Goal: Task Accomplishment & Management: Use online tool/utility

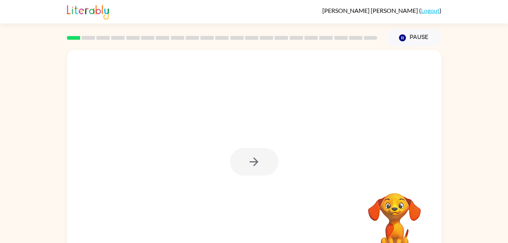
click at [251, 164] on div at bounding box center [254, 162] width 48 height 28
click at [251, 158] on icon "button" at bounding box center [253, 161] width 13 height 13
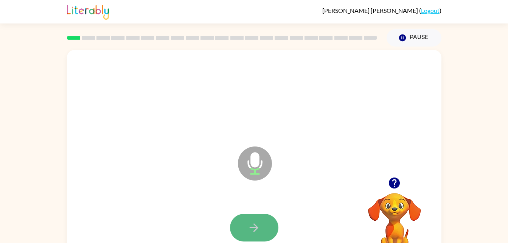
click at [262, 225] on button "button" at bounding box center [254, 228] width 48 height 28
click at [253, 220] on button "button" at bounding box center [254, 228] width 48 height 28
click at [397, 184] on icon "button" at bounding box center [394, 182] width 11 height 11
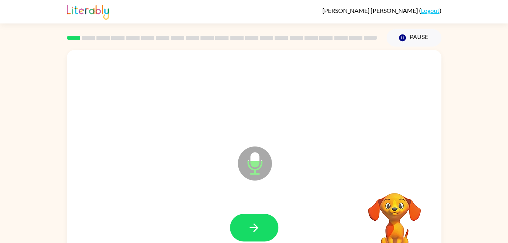
click at [391, 184] on video "Your browser must support playing .mp4 files to use Literably. Please try using…" at bounding box center [395, 219] width 76 height 76
click at [393, 183] on video "Your browser must support playing .mp4 files to use Literably. Please try using…" at bounding box center [395, 219] width 76 height 76
click at [501, 136] on div "Microphone The Microphone is here when it is your turn to talk Your browser mus…" at bounding box center [254, 156] width 508 height 219
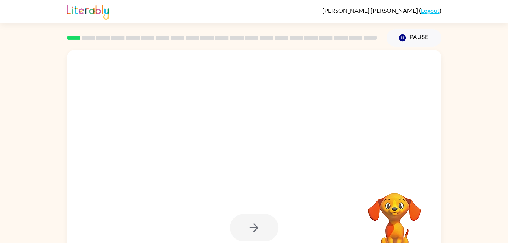
click at [495, 135] on div "Your browser must support playing .mp4 files to use Literably. Please try using…" at bounding box center [254, 156] width 508 height 219
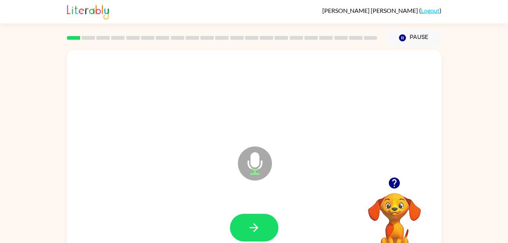
click at [393, 184] on icon "button" at bounding box center [394, 182] width 11 height 11
click at [246, 229] on button "button" at bounding box center [254, 228] width 48 height 28
click at [247, 233] on button "button" at bounding box center [254, 228] width 48 height 28
click at [253, 219] on button "button" at bounding box center [254, 228] width 48 height 28
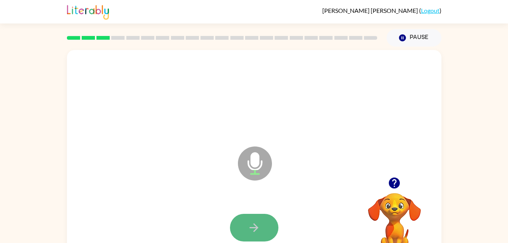
click at [263, 223] on button "button" at bounding box center [254, 228] width 48 height 28
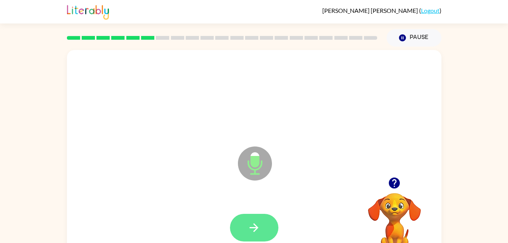
click at [243, 228] on button "button" at bounding box center [254, 228] width 48 height 28
click at [253, 223] on icon "button" at bounding box center [253, 227] width 13 height 13
click at [261, 224] on button "button" at bounding box center [254, 228] width 48 height 28
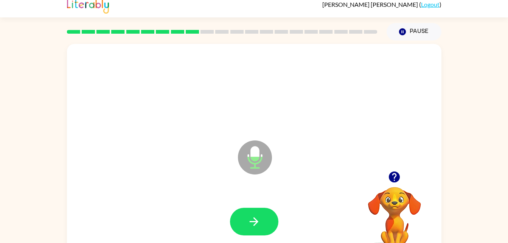
scroll to position [8, 0]
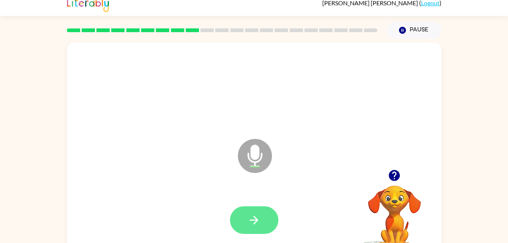
click at [254, 220] on icon "button" at bounding box center [253, 219] width 13 height 13
click at [263, 207] on button "button" at bounding box center [254, 220] width 48 height 28
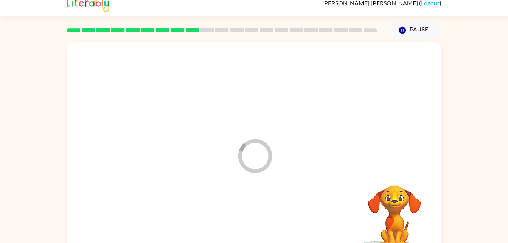
click at [264, 237] on div at bounding box center [253, 220] width 359 height 62
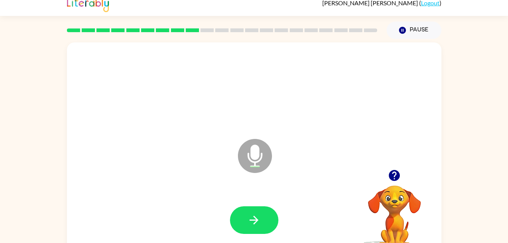
click at [277, 196] on div at bounding box center [253, 220] width 359 height 62
click at [257, 214] on icon "button" at bounding box center [253, 219] width 13 height 13
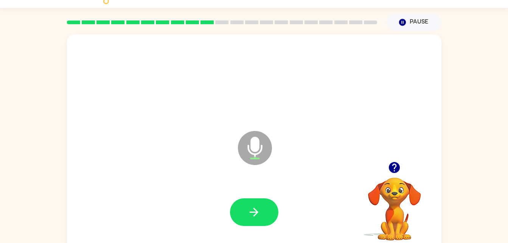
scroll to position [17, 0]
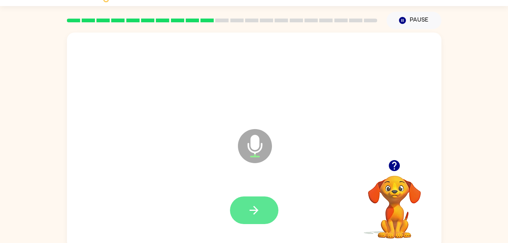
click at [241, 196] on button "button" at bounding box center [254, 210] width 48 height 28
click at [243, 228] on div at bounding box center [253, 210] width 359 height 62
click at [230, 205] on button "button" at bounding box center [254, 210] width 48 height 28
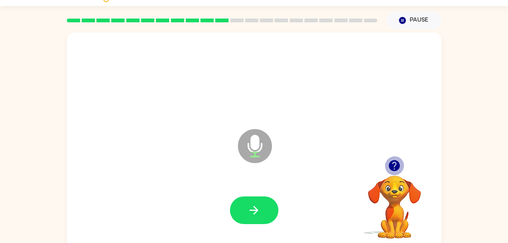
click at [402, 167] on button "button" at bounding box center [394, 165] width 19 height 19
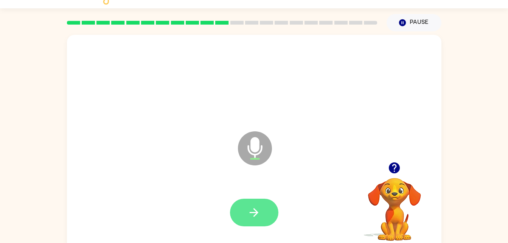
click at [265, 210] on button "button" at bounding box center [254, 213] width 48 height 28
click at [271, 206] on button "button" at bounding box center [254, 213] width 48 height 28
click at [257, 187] on div at bounding box center [253, 213] width 359 height 62
click at [256, 213] on icon "button" at bounding box center [254, 212] width 9 height 9
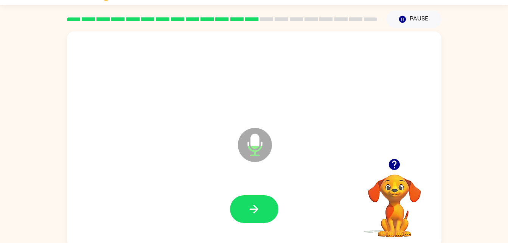
scroll to position [23, 0]
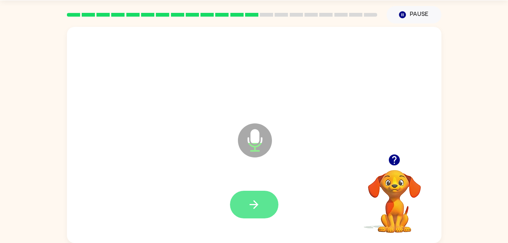
click at [245, 205] on button "button" at bounding box center [254, 205] width 48 height 28
click at [257, 179] on div at bounding box center [253, 205] width 359 height 62
click at [270, 205] on button "button" at bounding box center [254, 205] width 48 height 28
click at [256, 205] on icon "button" at bounding box center [254, 204] width 9 height 9
click at [253, 191] on button "button" at bounding box center [254, 205] width 48 height 28
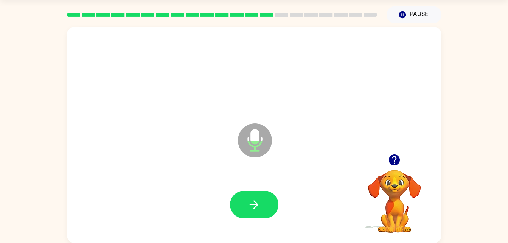
click at [287, 201] on div at bounding box center [253, 205] width 359 height 62
click at [259, 212] on button "button" at bounding box center [254, 205] width 48 height 28
click at [249, 202] on icon "button" at bounding box center [253, 204] width 13 height 13
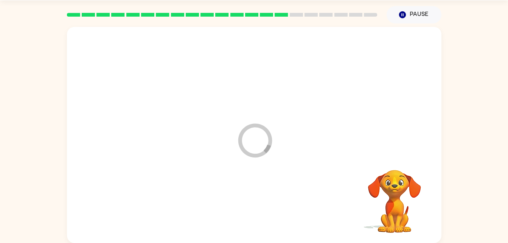
click at [257, 199] on div at bounding box center [253, 205] width 359 height 62
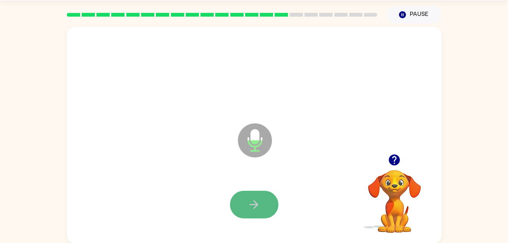
click at [243, 211] on button "button" at bounding box center [254, 205] width 48 height 28
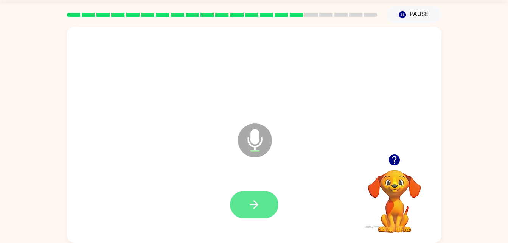
click at [255, 204] on icon "button" at bounding box center [254, 204] width 9 height 9
click at [242, 211] on button "button" at bounding box center [254, 205] width 48 height 28
click at [258, 200] on icon "button" at bounding box center [253, 204] width 13 height 13
click at [250, 203] on icon "button" at bounding box center [253, 204] width 13 height 13
click at [250, 202] on icon "button" at bounding box center [253, 204] width 13 height 13
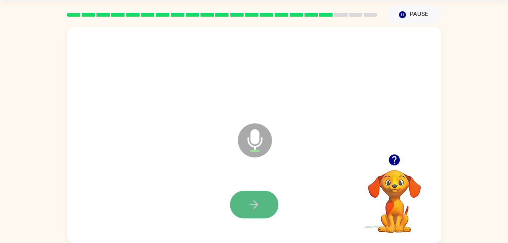
click at [236, 199] on button "button" at bounding box center [254, 205] width 48 height 28
click at [246, 191] on button "button" at bounding box center [254, 205] width 48 height 28
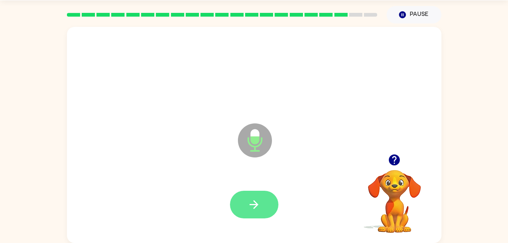
click at [248, 205] on icon "button" at bounding box center [253, 204] width 13 height 13
click at [249, 203] on icon "button" at bounding box center [253, 204] width 13 height 13
click at [242, 195] on button "button" at bounding box center [254, 205] width 48 height 28
click at [253, 203] on icon "button" at bounding box center [253, 204] width 13 height 13
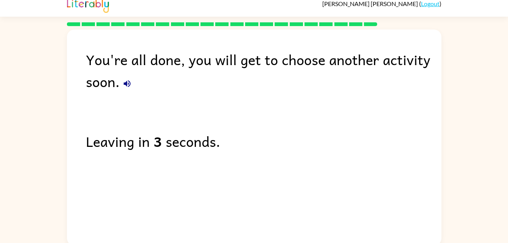
scroll to position [0, 0]
